Goal: Task Accomplishment & Management: Use online tool/utility

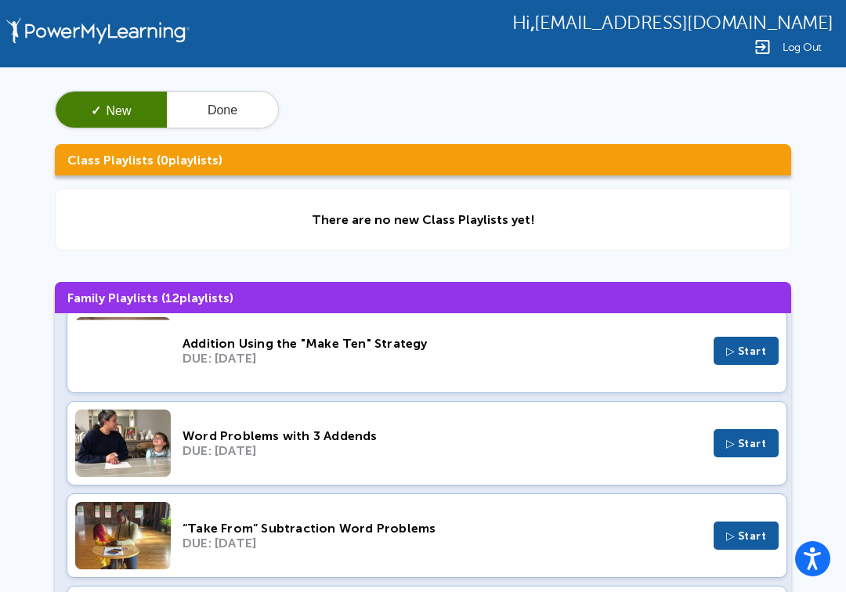
scroll to position [294, 0]
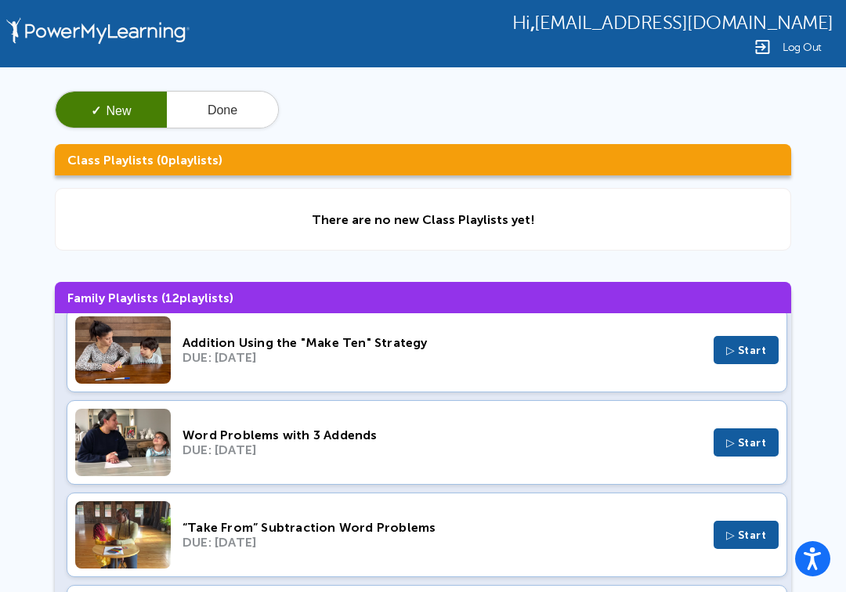
click at [229, 117] on button "Done" at bounding box center [222, 111] width 111 height 38
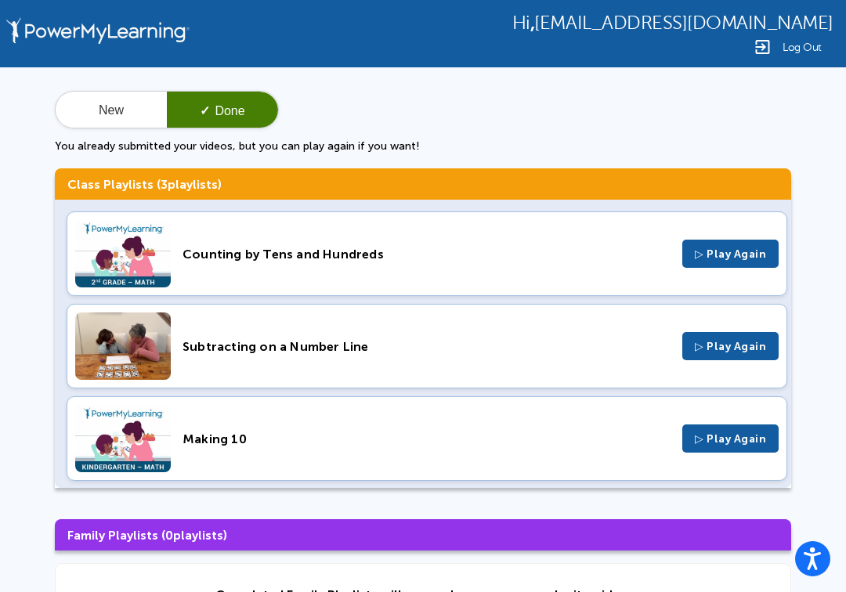
click at [103, 99] on button "New" at bounding box center [111, 111] width 111 height 38
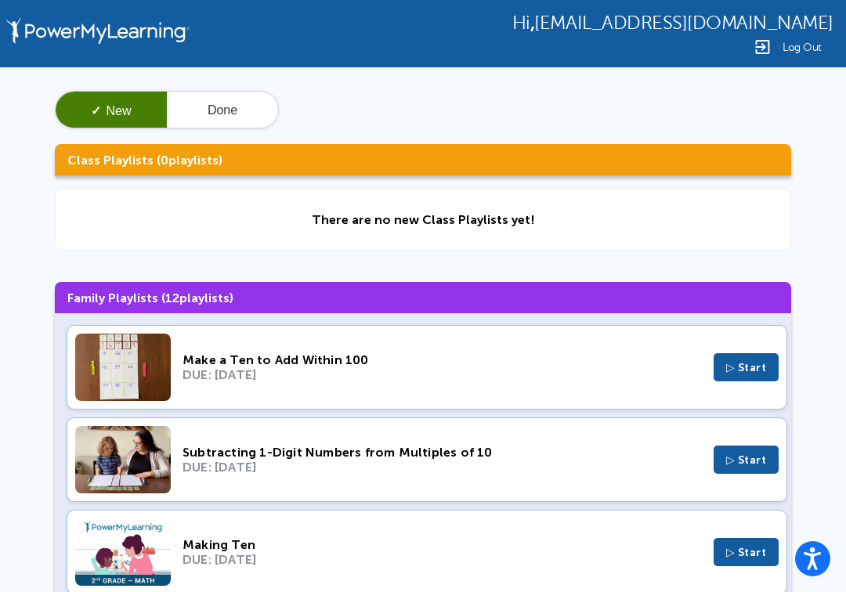
scroll to position [0, 0]
click at [241, 106] on button "Done" at bounding box center [222, 111] width 111 height 38
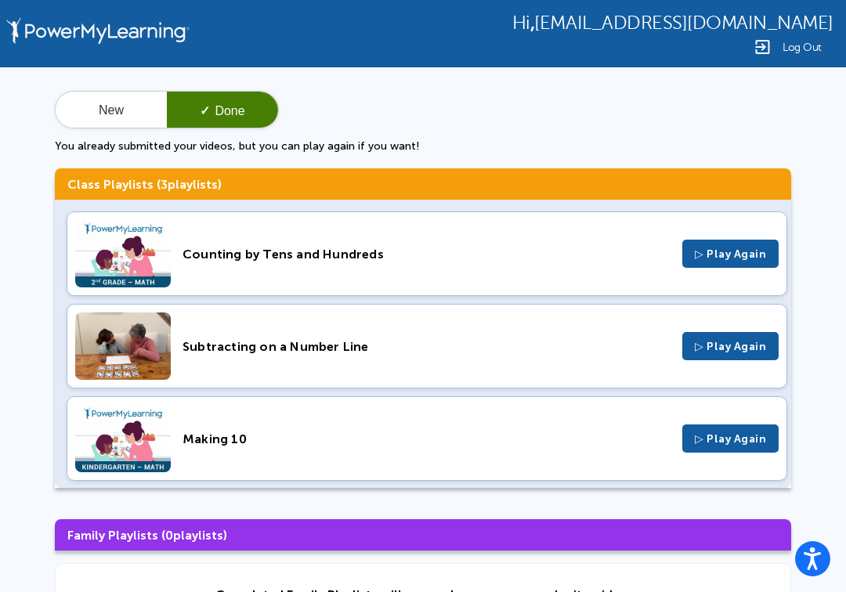
click at [121, 110] on button "New" at bounding box center [111, 111] width 111 height 38
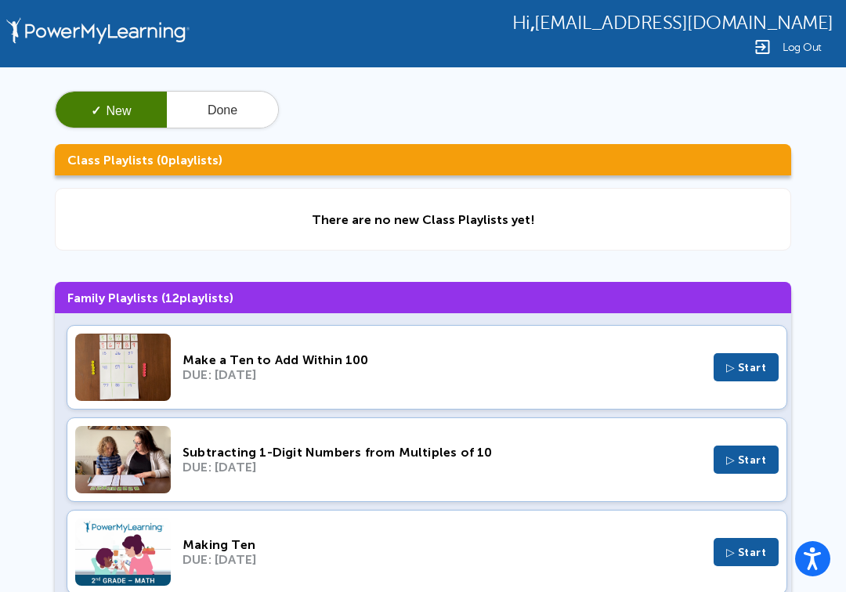
click at [752, 367] on span "▷ Start" at bounding box center [746, 367] width 41 height 13
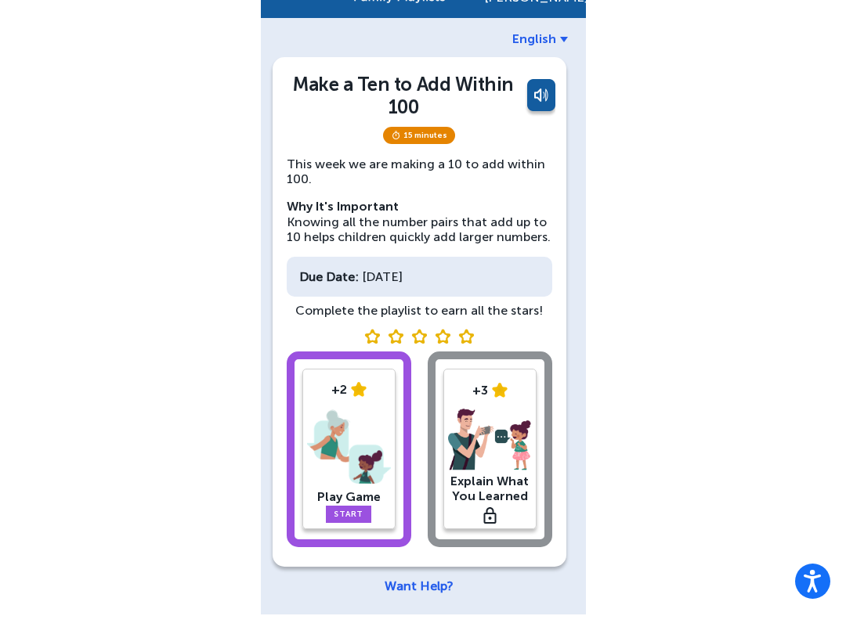
scroll to position [30, 0]
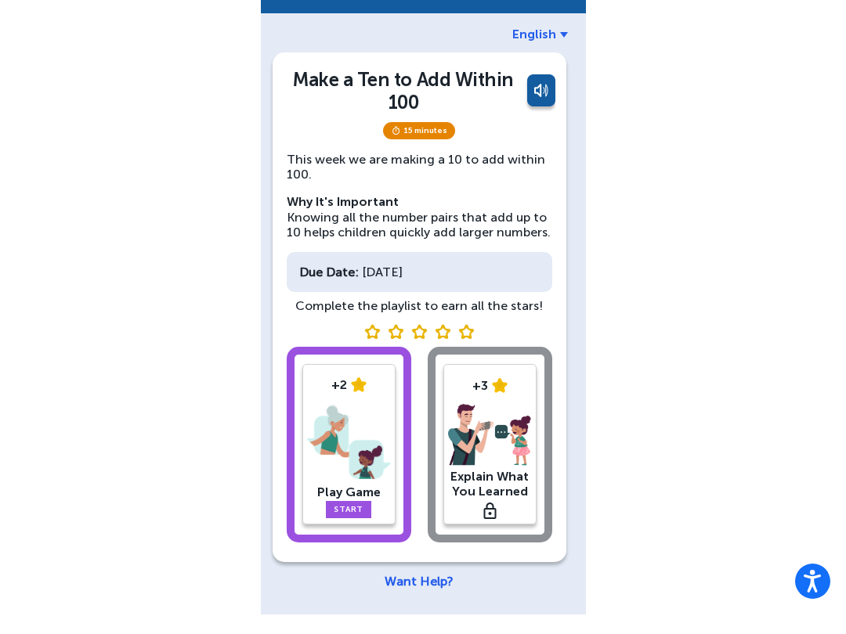
click at [368, 475] on img at bounding box center [349, 461] width 84 height 81
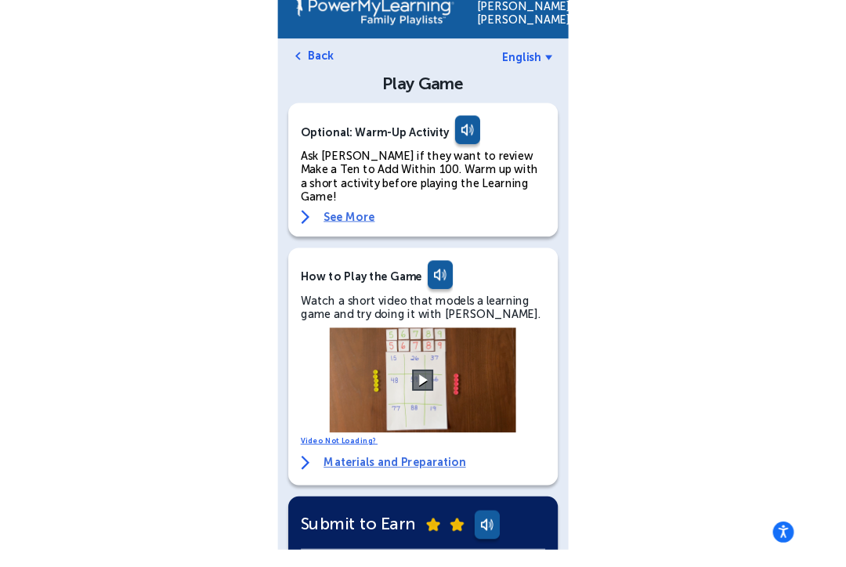
scroll to position [45, 0]
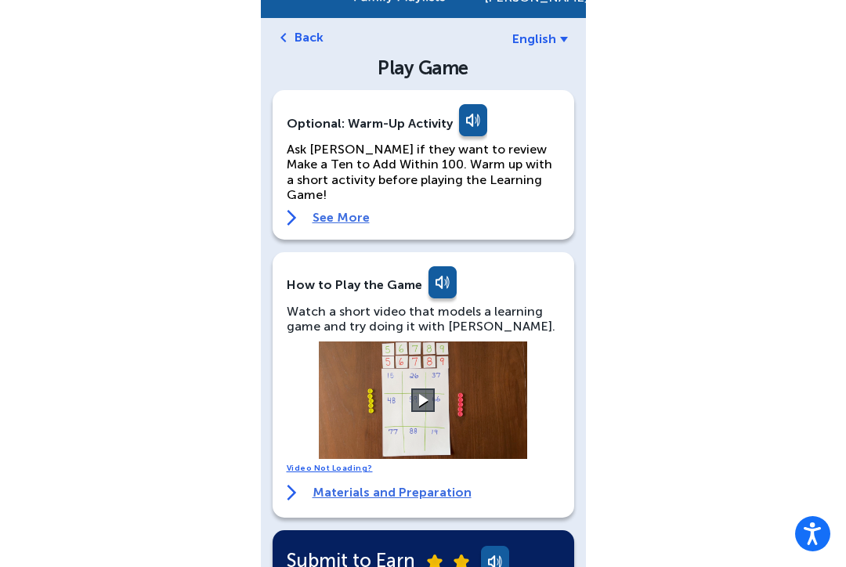
click at [436, 384] on video at bounding box center [422, 399] width 235 height 117
click at [425, 388] on button at bounding box center [422, 399] width 23 height 23
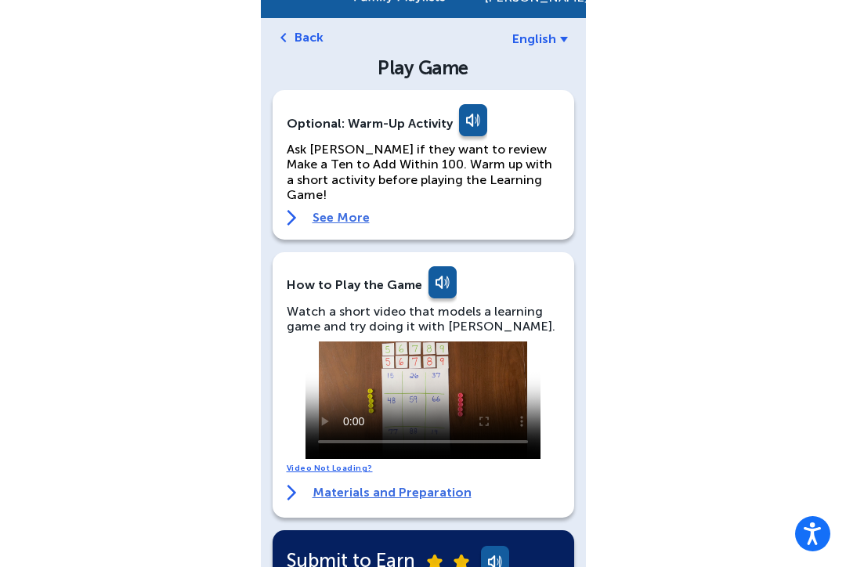
click at [325, 341] on video at bounding box center [422, 399] width 235 height 117
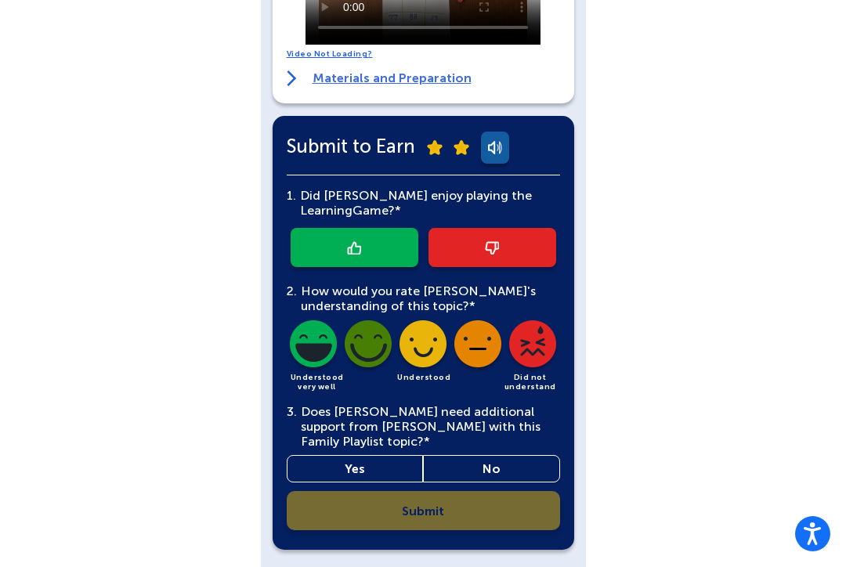
scroll to position [460, 0]
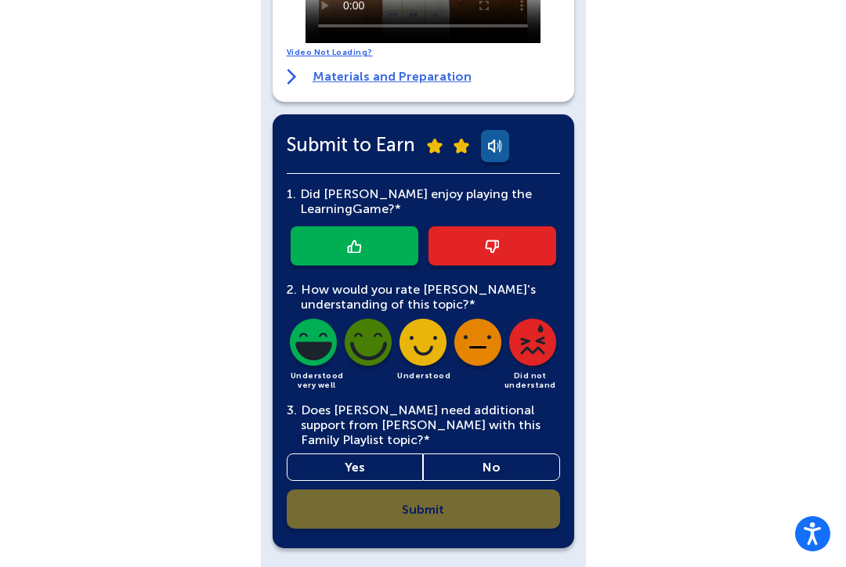
click at [390, 226] on link at bounding box center [354, 245] width 128 height 39
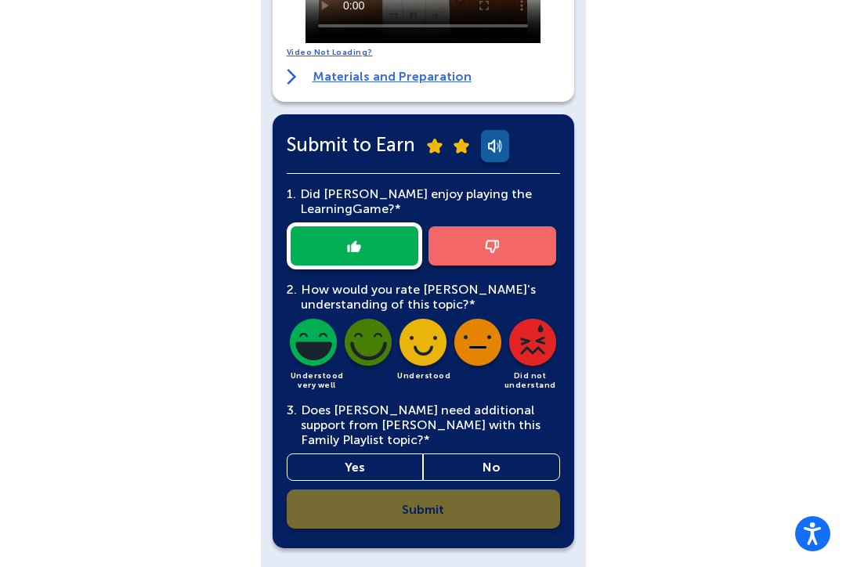
click at [384, 319] on img at bounding box center [367, 345] width 53 height 53
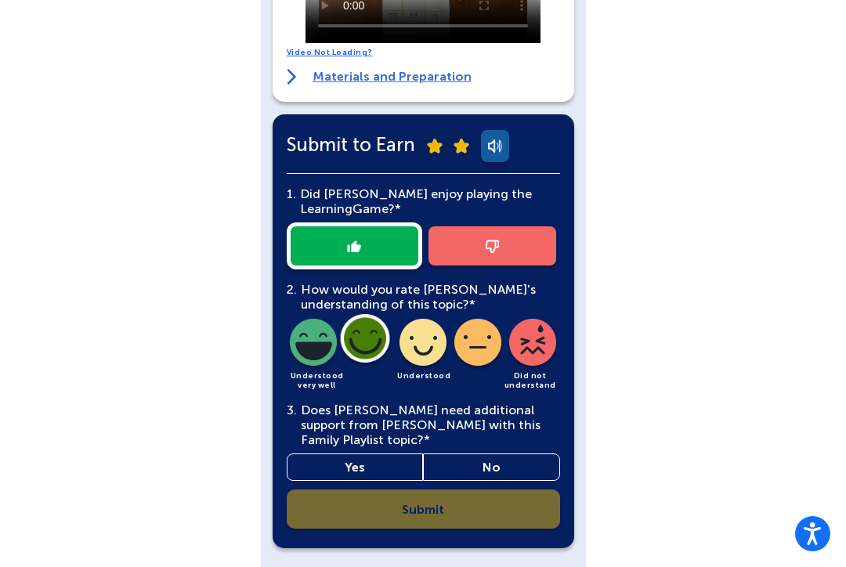
click at [509, 453] on link "No" at bounding box center [491, 466] width 137 height 27
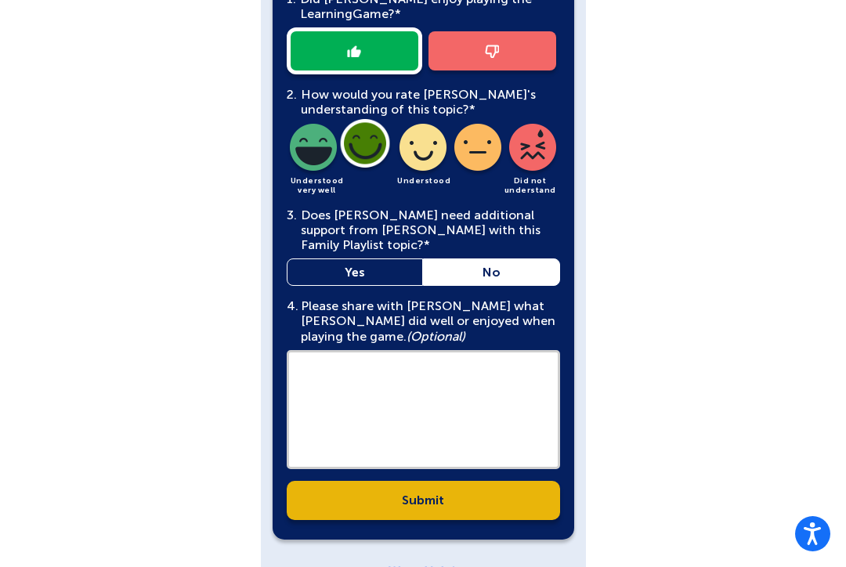
scroll to position [653, 0]
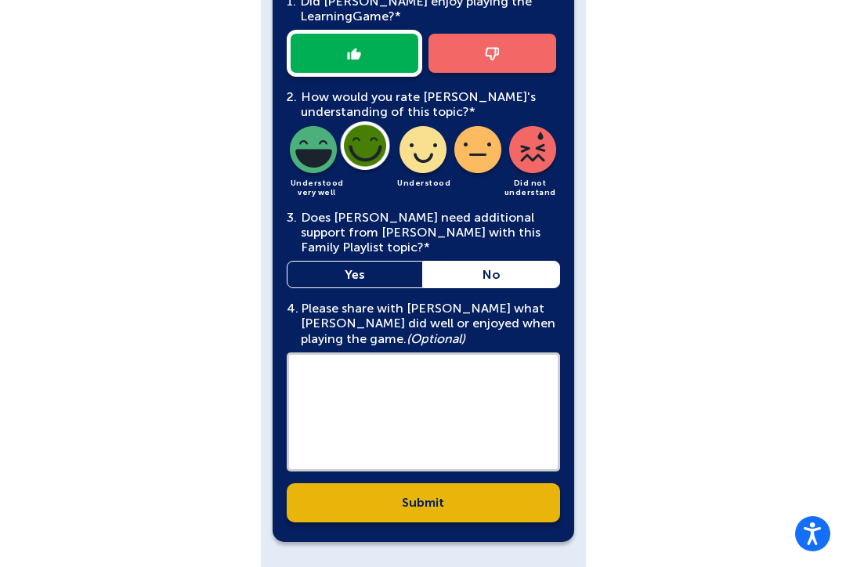
click at [457, 483] on link "Submit" at bounding box center [423, 502] width 273 height 39
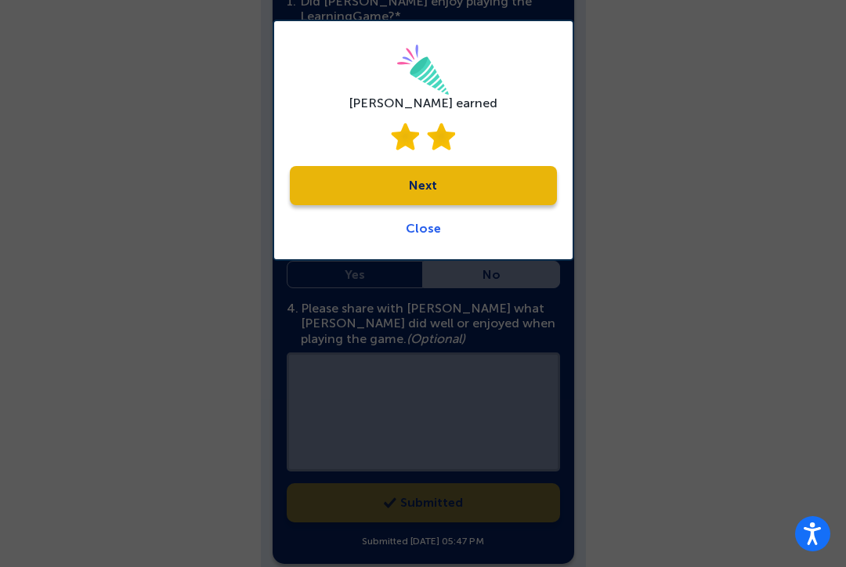
click at [512, 180] on link "Next" at bounding box center [423, 185] width 267 height 39
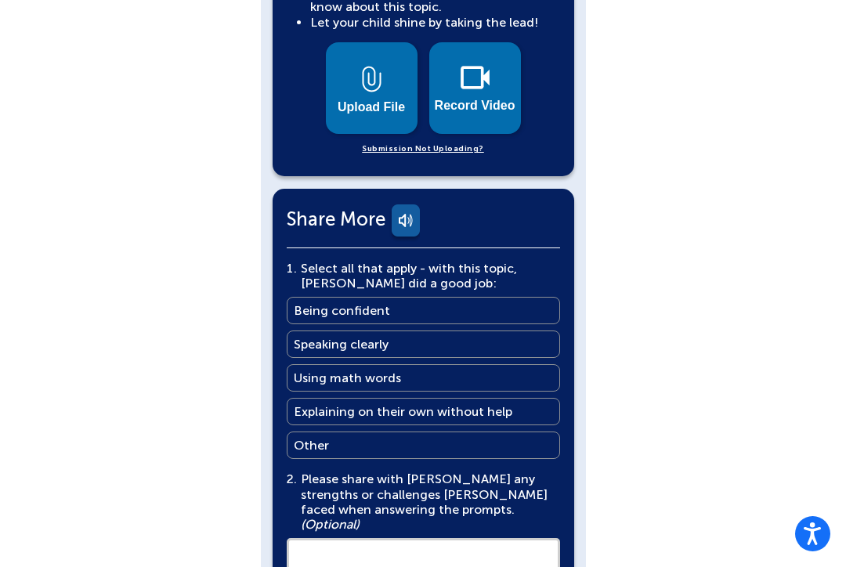
scroll to position [815, 0]
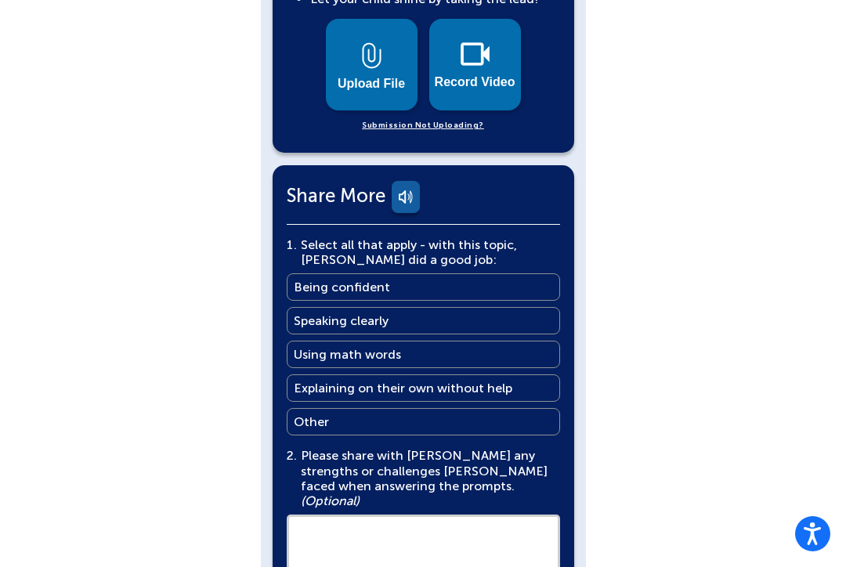
click at [437, 307] on link "Speaking clearly Speaking clearly" at bounding box center [423, 320] width 273 height 27
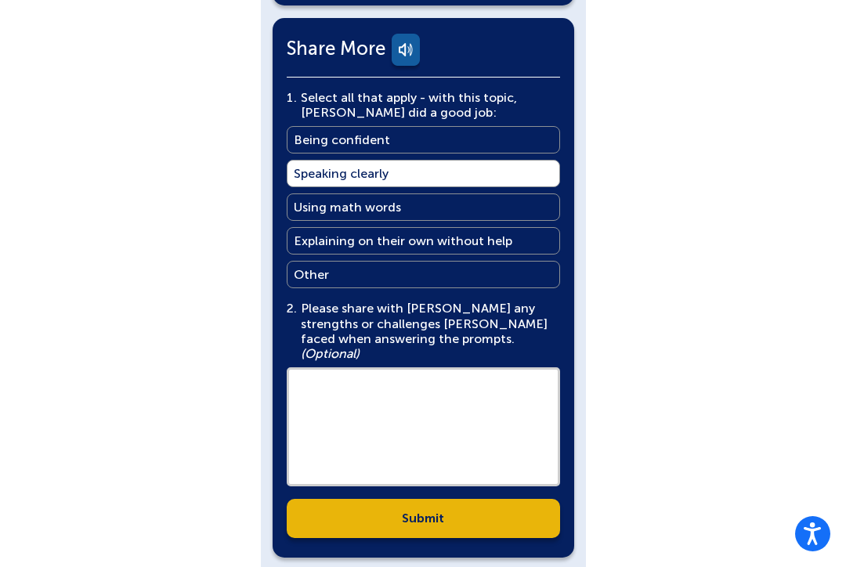
scroll to position [962, 0]
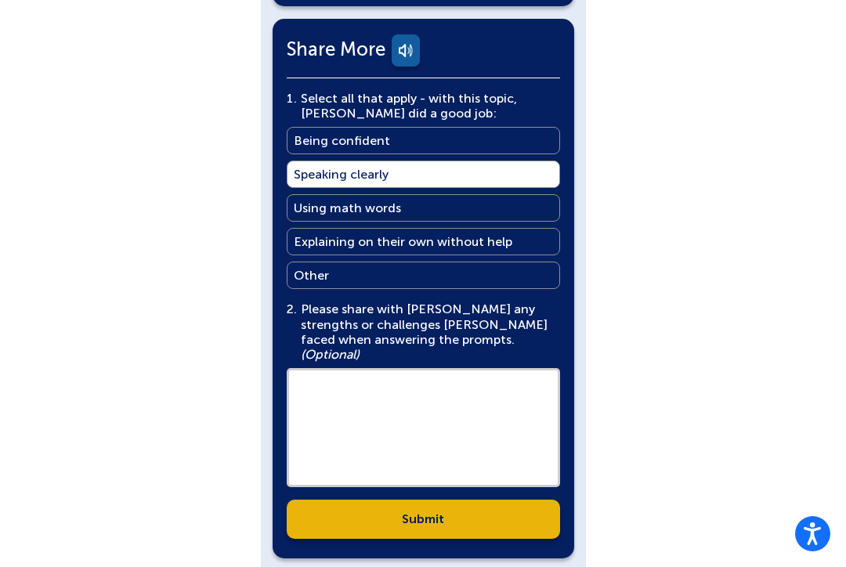
click at [451, 500] on link "Submit" at bounding box center [423, 519] width 273 height 39
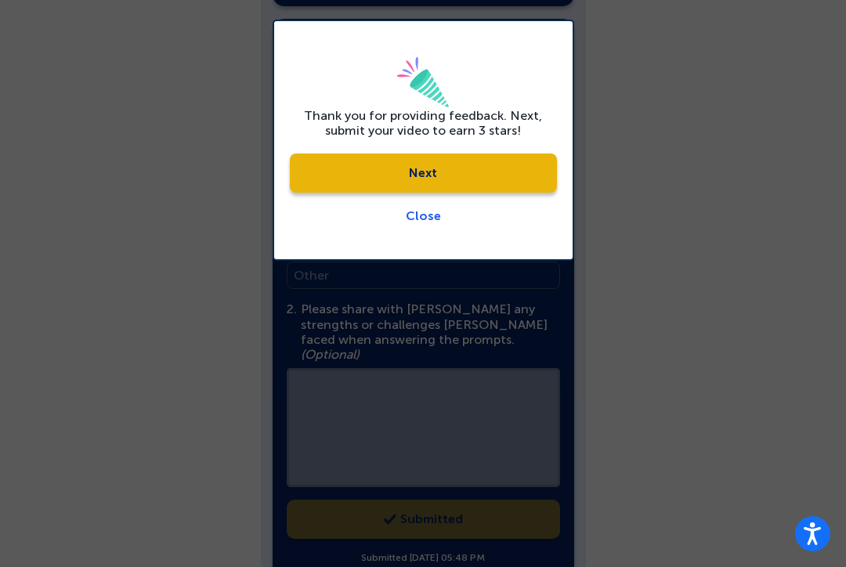
click at [527, 161] on link "Next" at bounding box center [423, 172] width 267 height 39
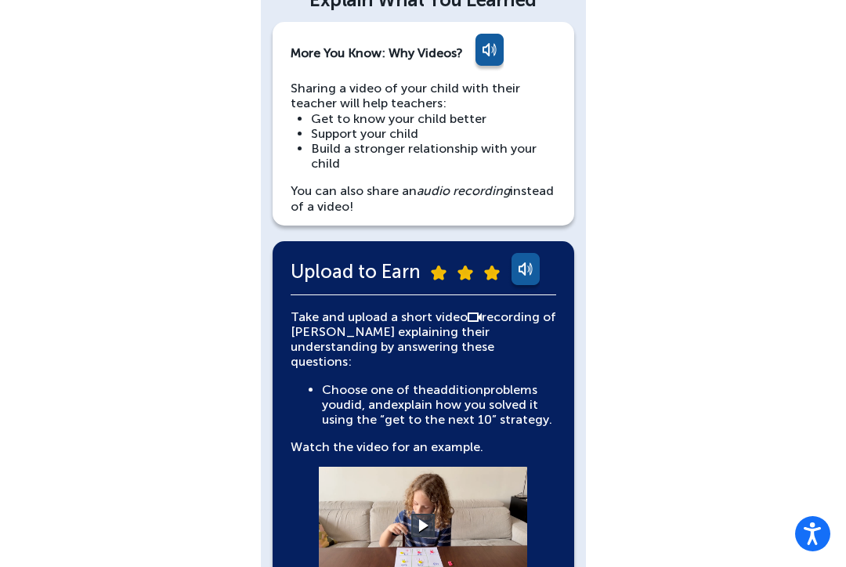
scroll to position [0, 0]
